Goal: Check status: Check status

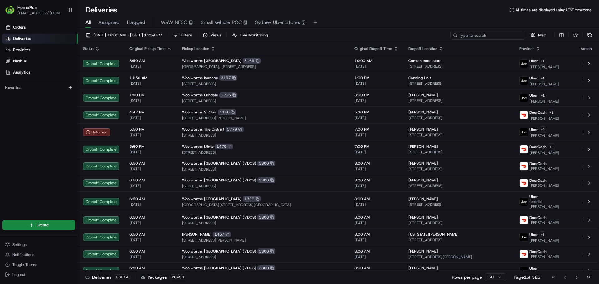
click at [497, 36] on input at bounding box center [487, 35] width 75 height 9
paste input "265376058"
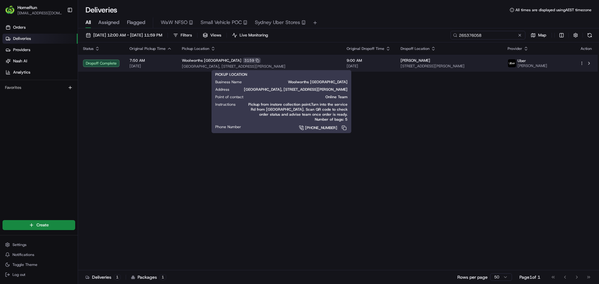
type input "265376058"
click at [198, 66] on span "Craigieburn Plaza Shopping Centre, Craigieburn Road West And Hanson Street, Cra…" at bounding box center [259, 66] width 155 height 5
click at [177, 65] on td "Woolworths Craigieburn Plaza 3159 Craigieburn Plaza Shopping Centre, Craigiebur…" at bounding box center [259, 63] width 165 height 17
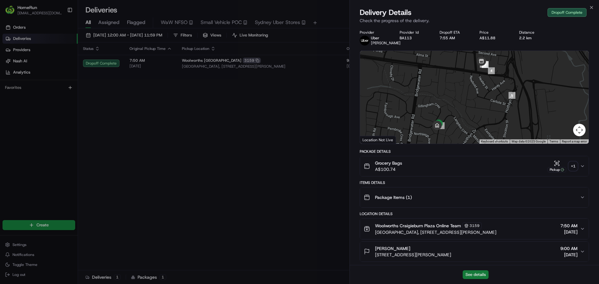
click at [475, 278] on button "See details" at bounding box center [475, 274] width 26 height 9
click at [590, 7] on icon "button" at bounding box center [591, 7] width 5 height 5
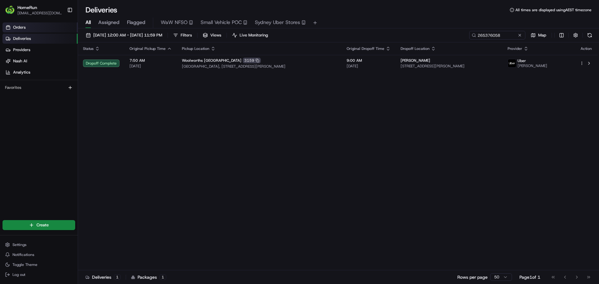
click at [27, 31] on link "Orders" at bounding box center [39, 27] width 75 height 10
